Goal: Find contact information: Find contact information

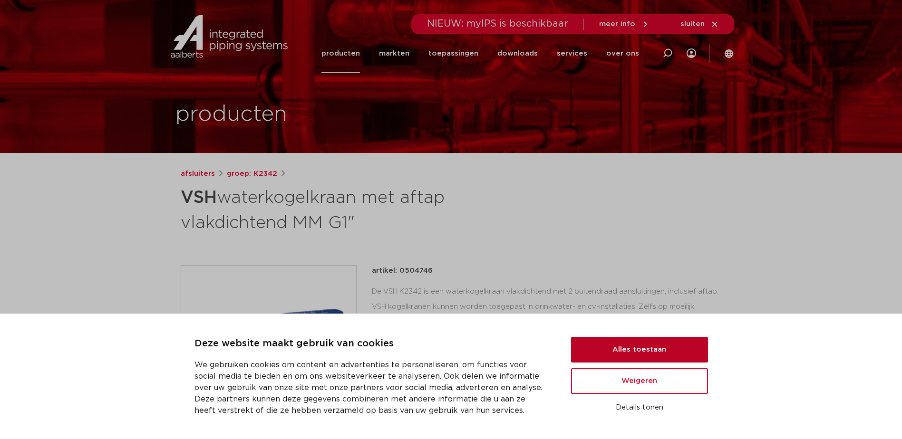
click at [639, 350] on button "Alles toestaan" at bounding box center [639, 350] width 137 height 26
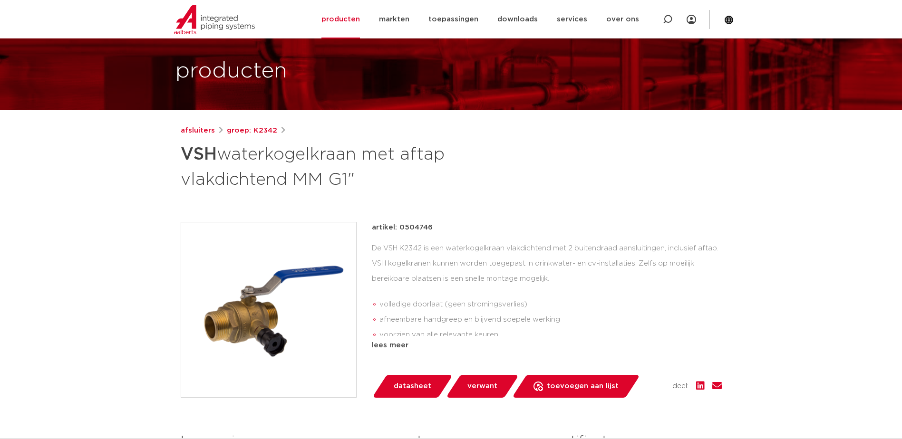
scroll to position [95, 0]
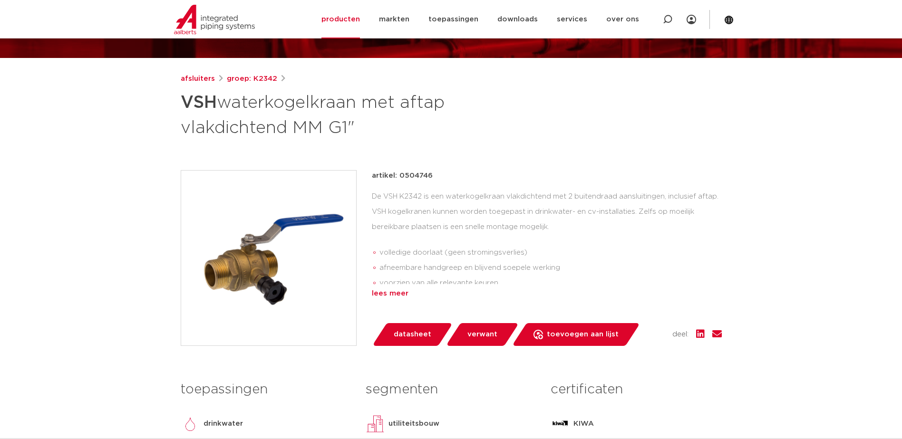
click at [387, 296] on div "lees meer" at bounding box center [547, 293] width 350 height 11
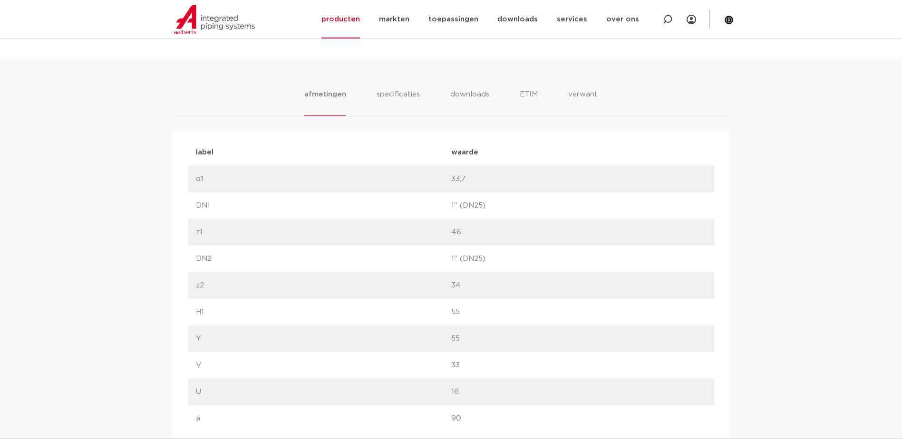
scroll to position [570, 0]
click at [391, 99] on li "specificaties" at bounding box center [398, 105] width 46 height 27
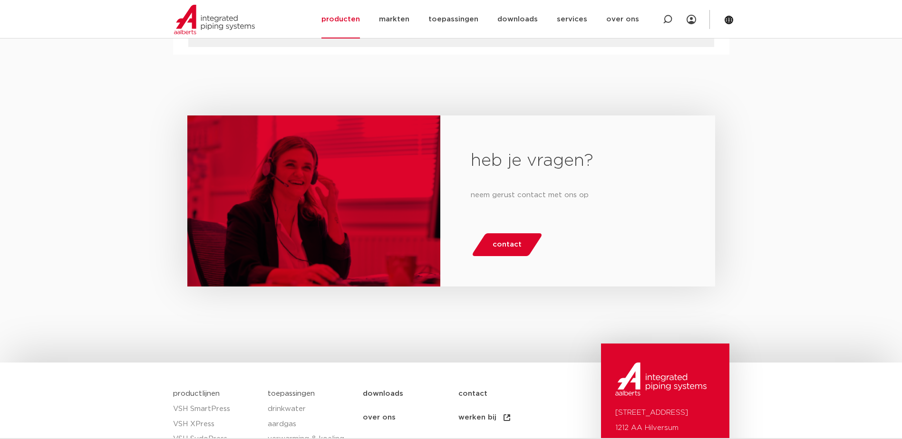
scroll to position [1854, 0]
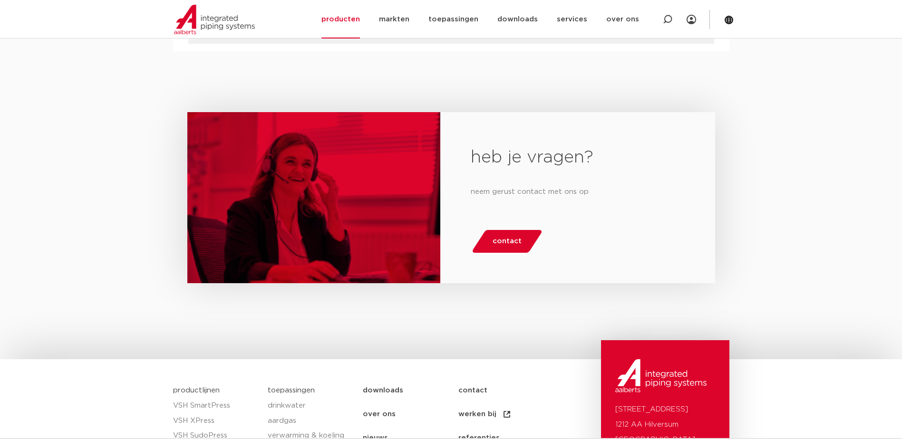
click at [499, 240] on span "contact" at bounding box center [506, 241] width 29 height 15
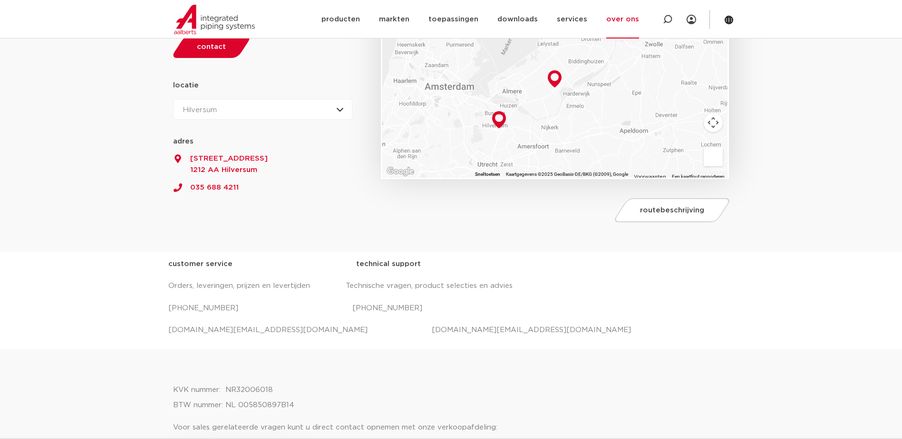
scroll to position [190, 0]
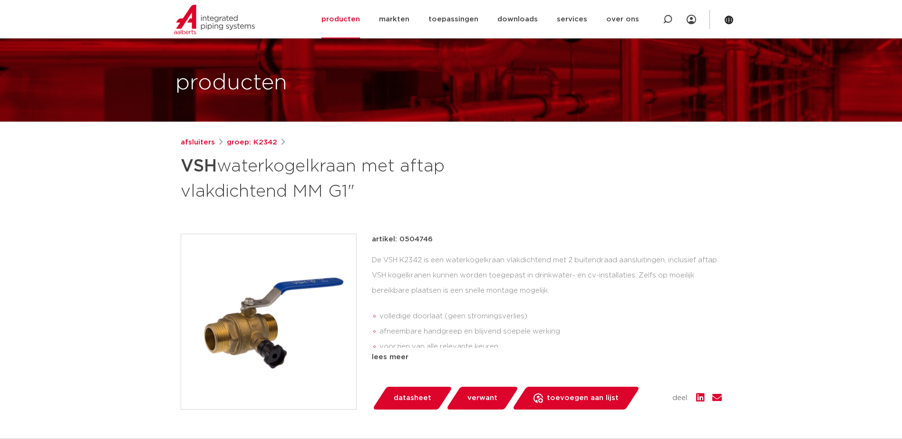
scroll to position [48, 0]
